Goal: Information Seeking & Learning: Check status

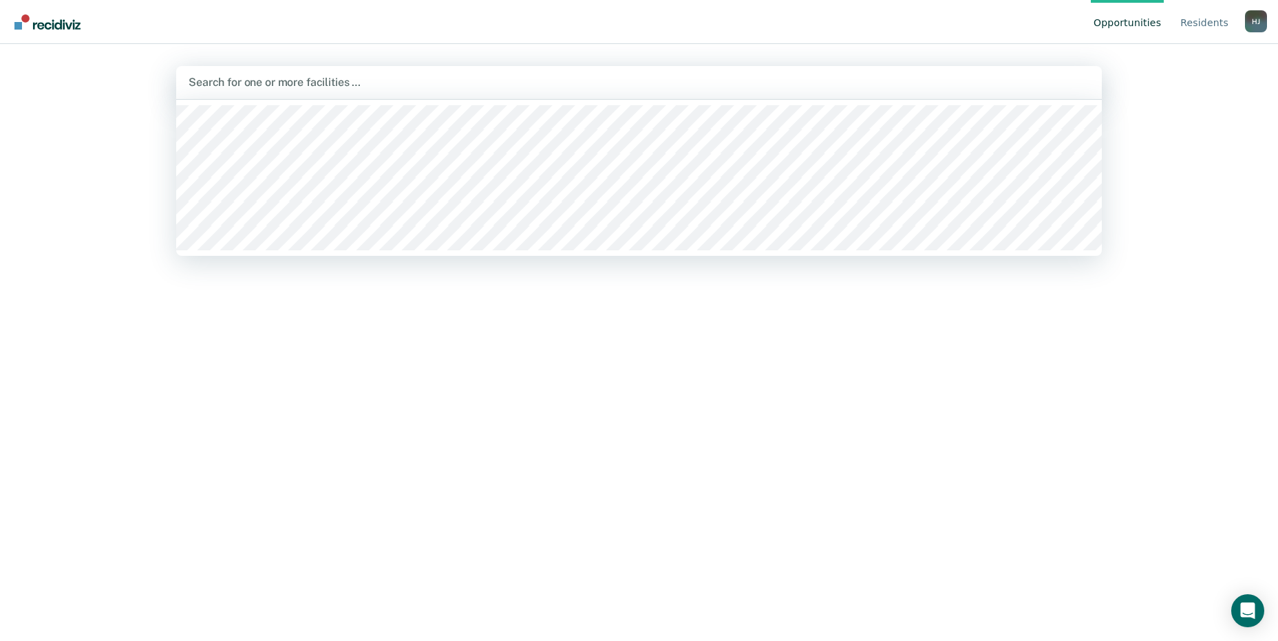
click at [372, 82] on div at bounding box center [639, 82] width 901 height 16
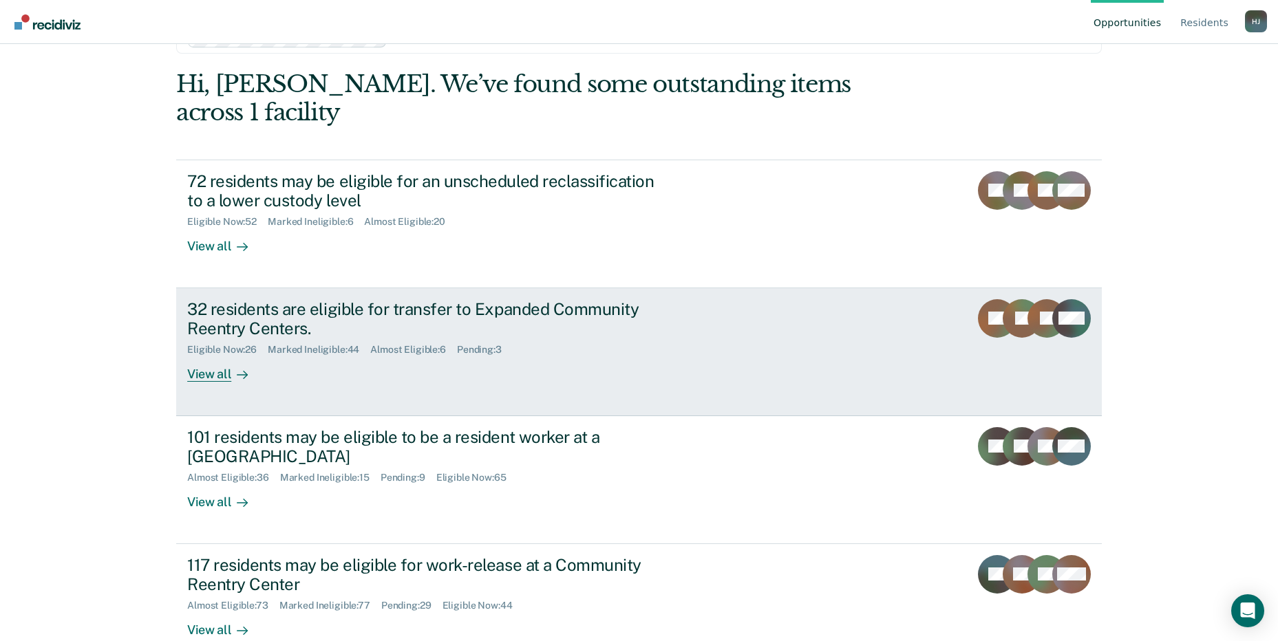
scroll to position [48, 0]
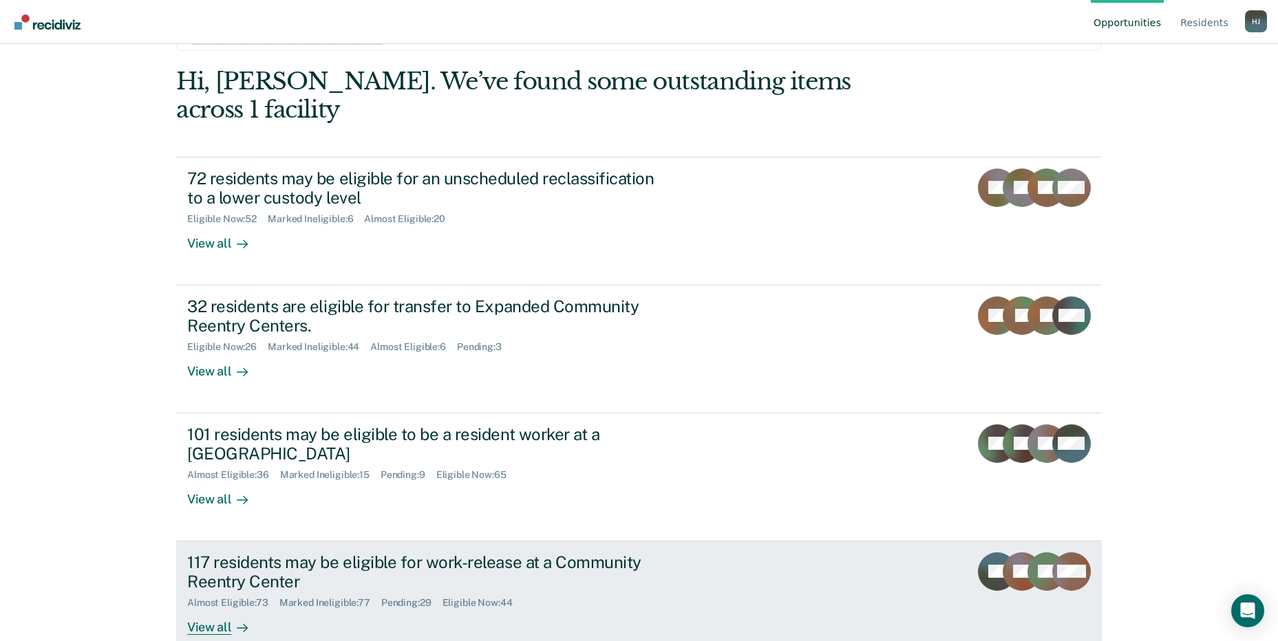
click at [344, 552] on div "117 residents may be eligible for work-release at a Community Reentry Center" at bounding box center [428, 572] width 483 height 40
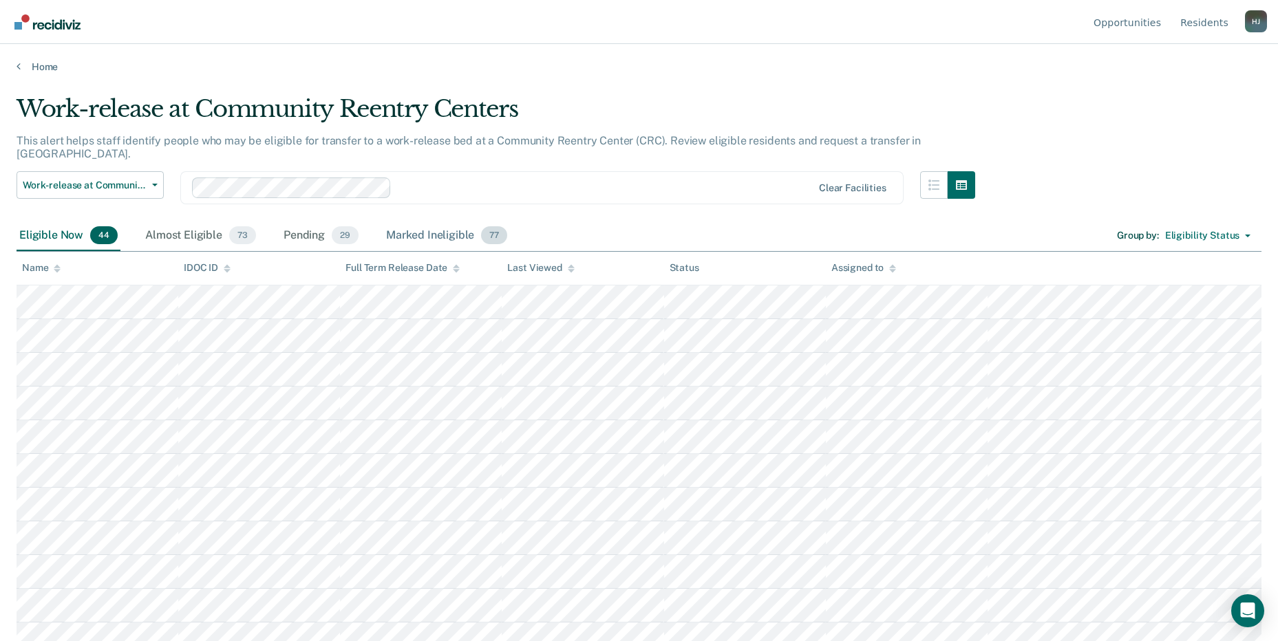
click at [451, 223] on div "Marked Ineligible 77" at bounding box center [446, 236] width 127 height 30
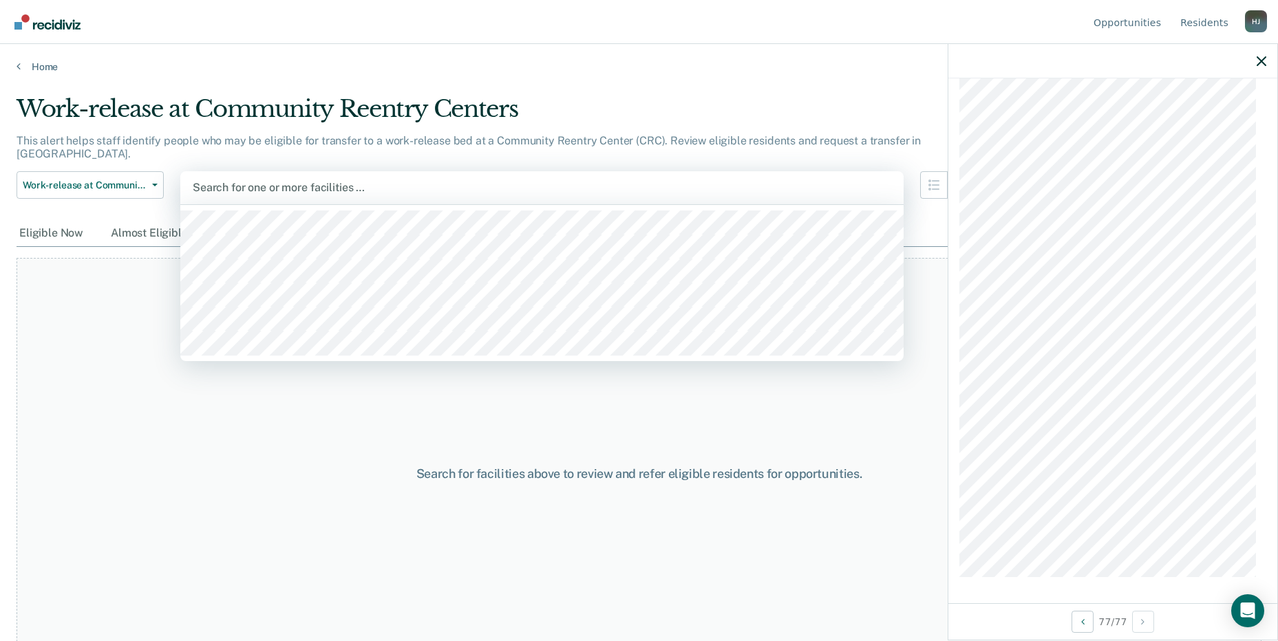
click at [339, 180] on div at bounding box center [542, 188] width 698 height 16
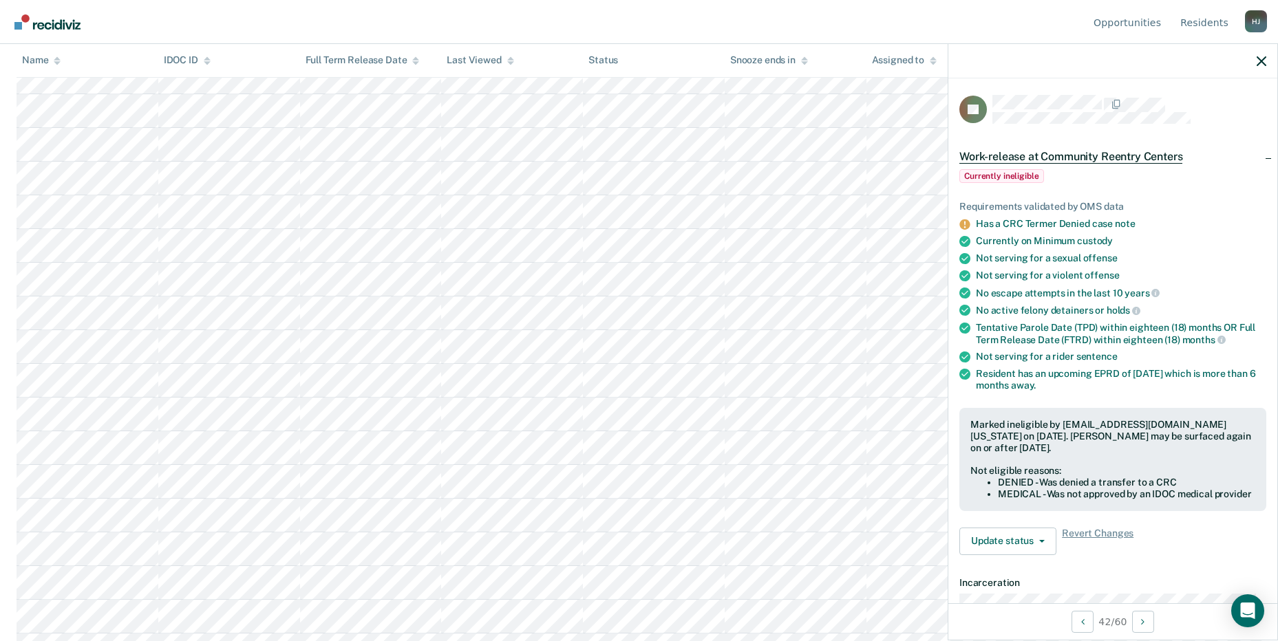
scroll to position [1653, 0]
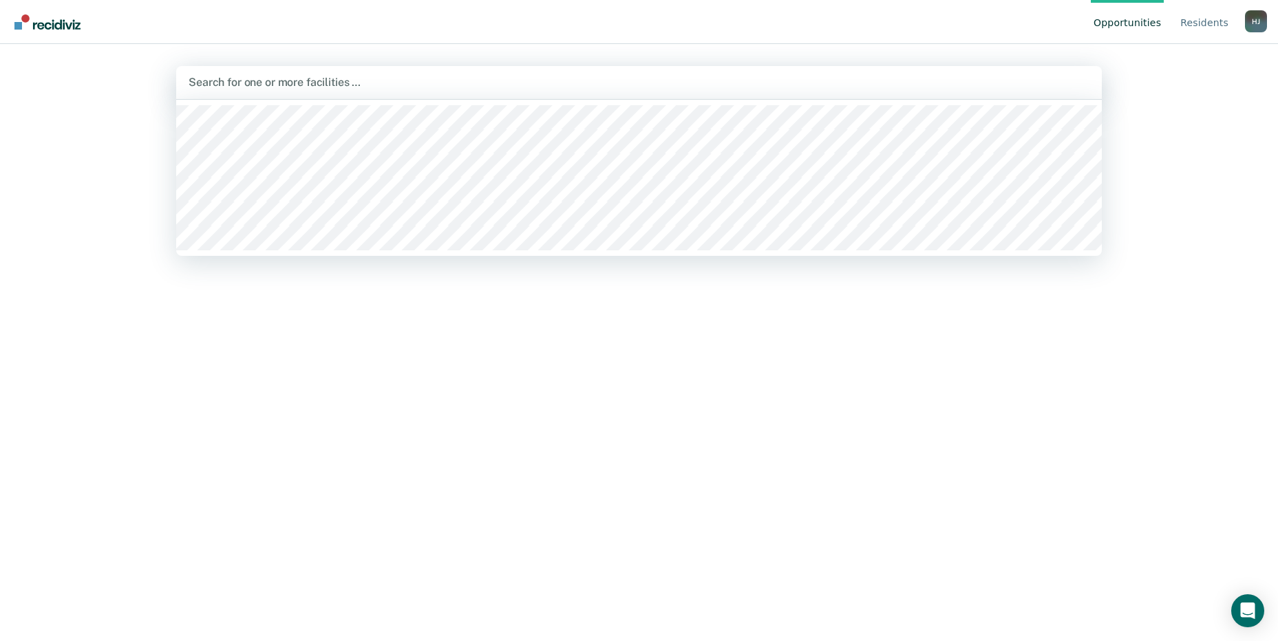
click at [374, 69] on div "Search for one or more facilities …" at bounding box center [638, 82] width 925 height 33
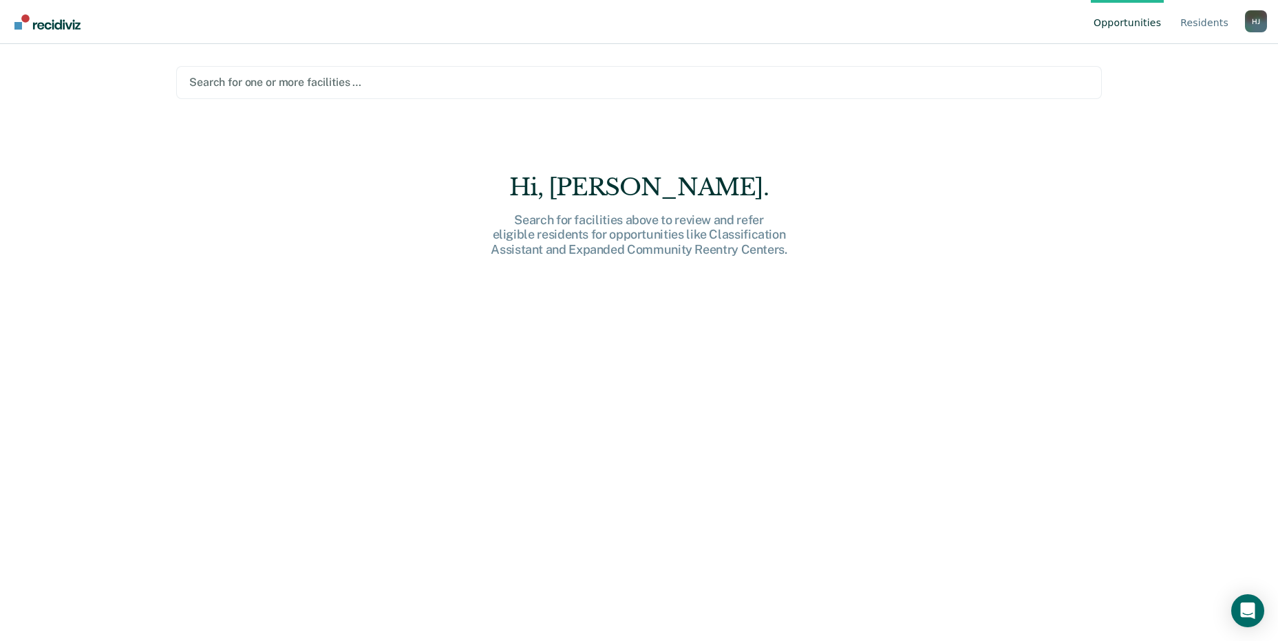
click at [374, 83] on div at bounding box center [638, 82] width 899 height 16
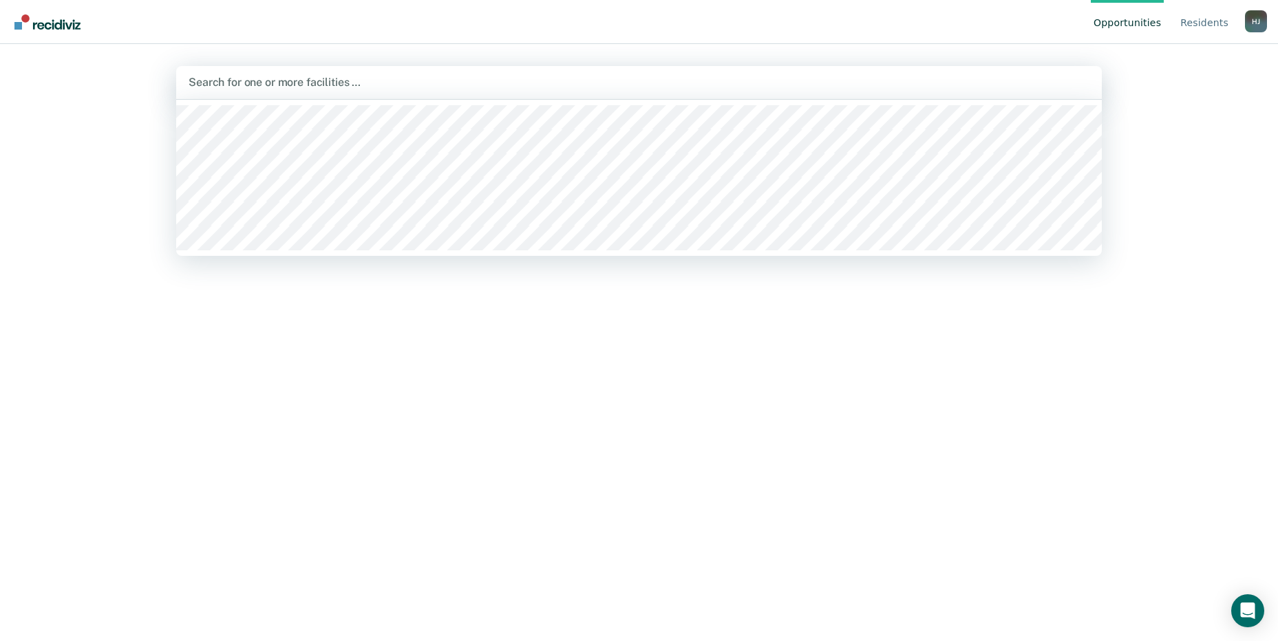
click at [374, 83] on div at bounding box center [639, 82] width 901 height 16
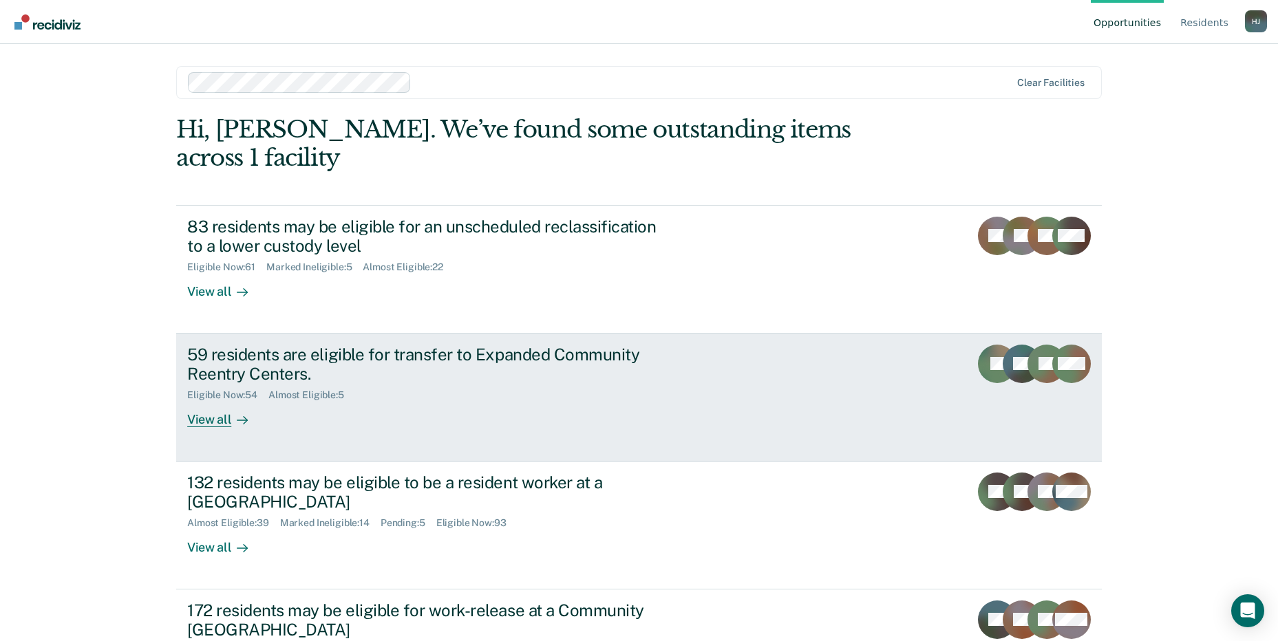
scroll to position [48, 0]
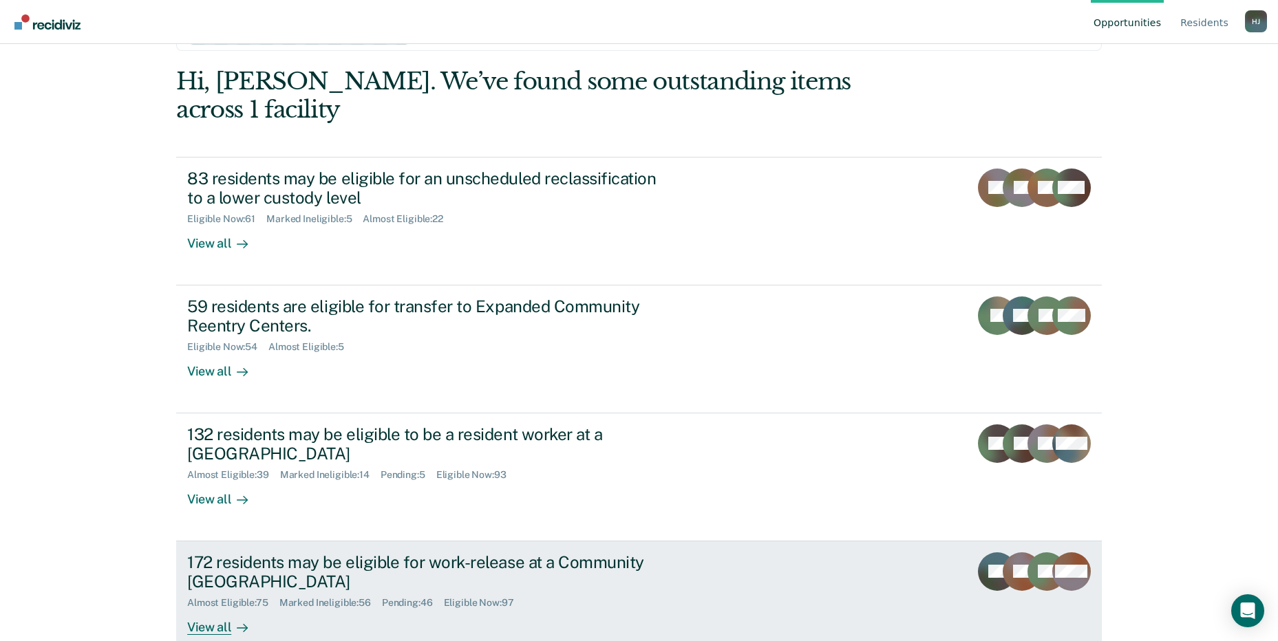
click at [211, 609] on div "View all" at bounding box center [225, 622] width 77 height 27
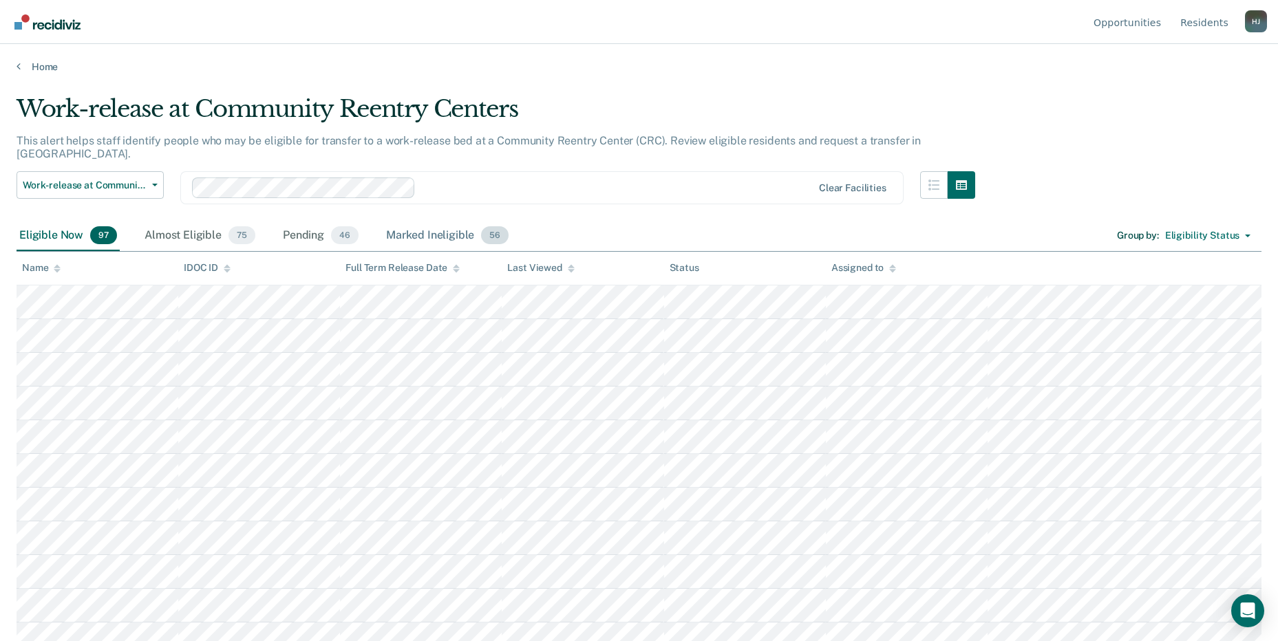
click at [447, 221] on div "Marked Ineligible 56" at bounding box center [447, 236] width 128 height 30
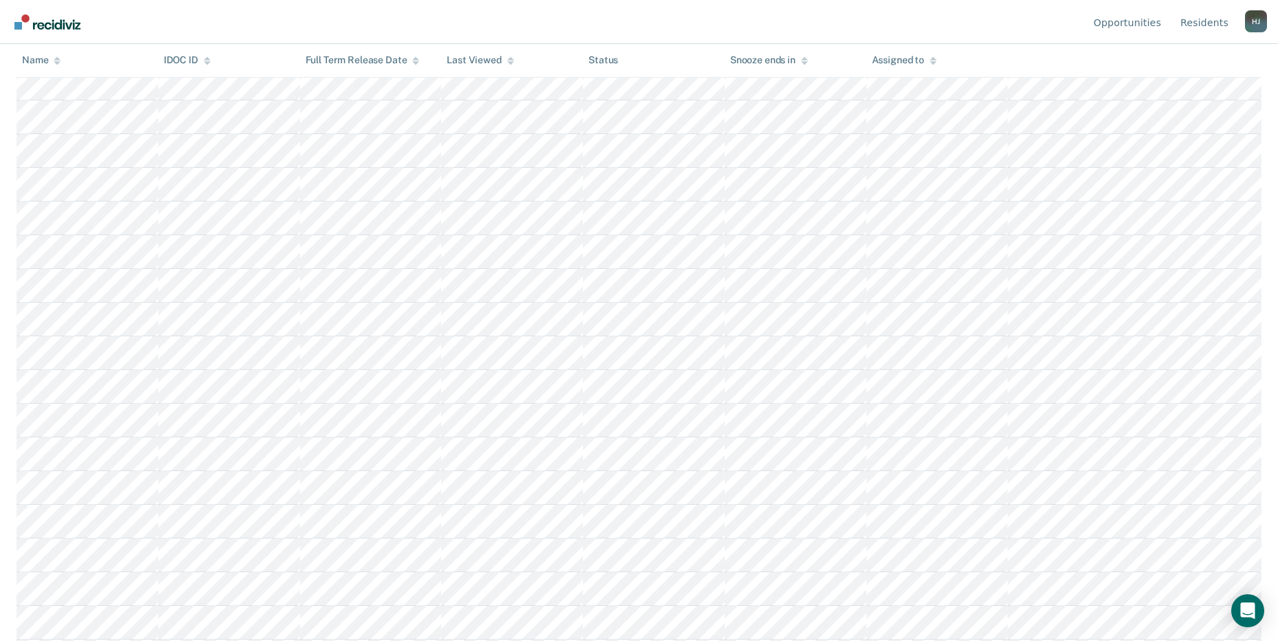
scroll to position [1518, 0]
